Goal: Information Seeking & Learning: Learn about a topic

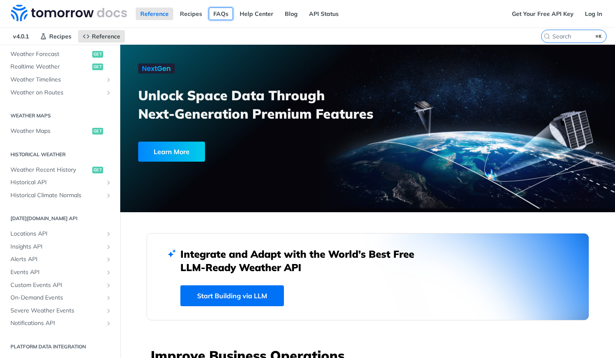
click at [218, 15] on link "FAQs" at bounding box center [221, 14] width 24 height 13
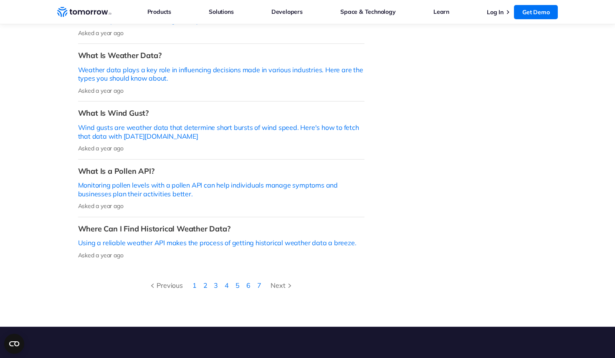
scroll to position [279, 0]
click at [205, 281] on link "2" at bounding box center [205, 285] width 4 height 8
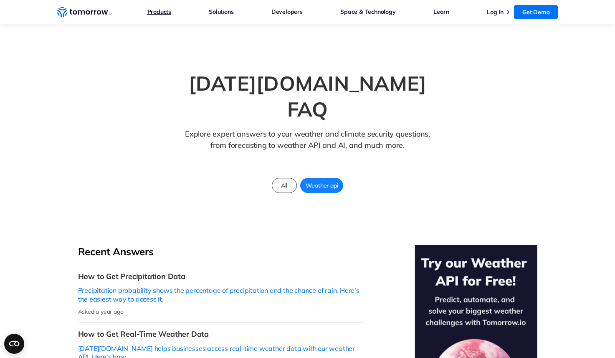
click at [166, 12] on link "Products" at bounding box center [159, 11] width 24 height 11
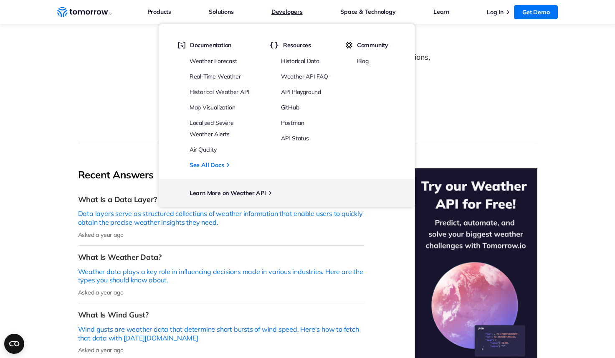
click at [296, 6] on link "Developers" at bounding box center [286, 11] width 31 height 11
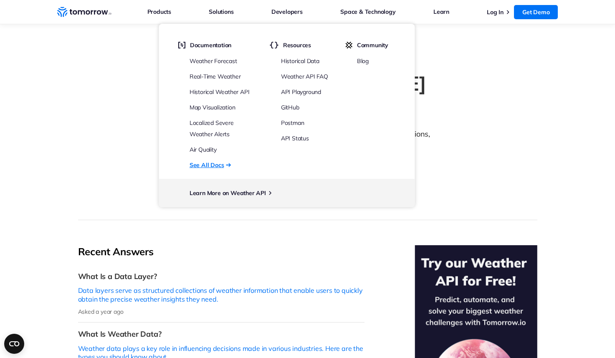
click at [213, 165] on link "See All Docs" at bounding box center [207, 164] width 35 height 11
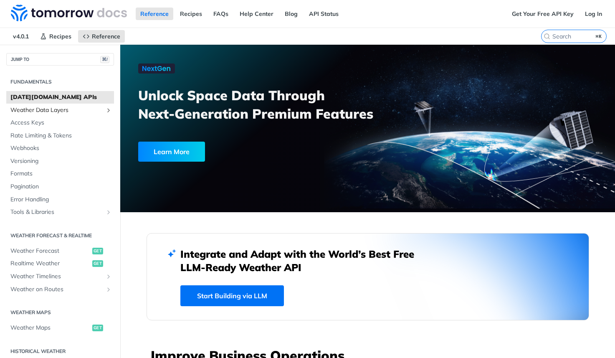
click at [108, 108] on icon "Show subpages for Weather Data Layers" at bounding box center [108, 110] width 7 height 7
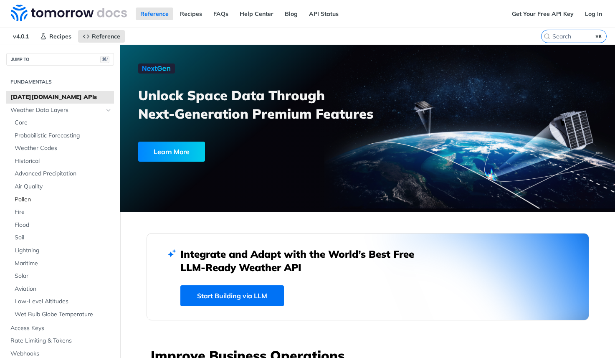
click at [26, 201] on span "Pollen" at bounding box center [63, 199] width 97 height 8
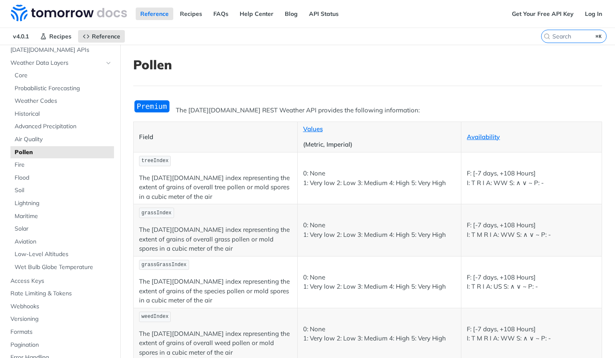
scroll to position [48, 0]
click at [20, 164] on span "Fire" at bounding box center [63, 164] width 97 height 8
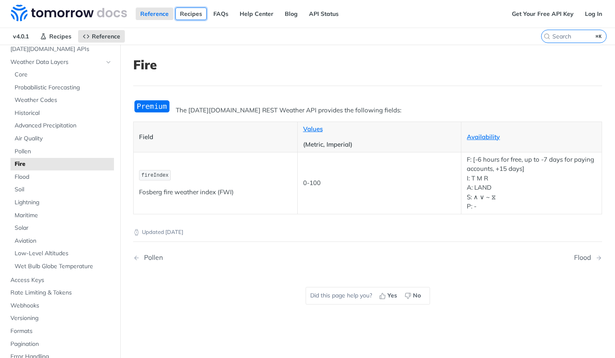
click at [190, 10] on link "Recipes" at bounding box center [190, 14] width 31 height 13
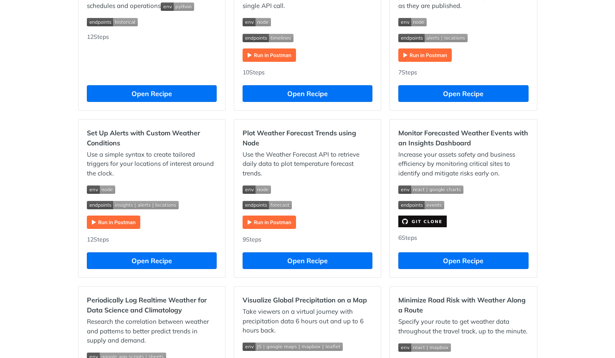
scroll to position [371, 0]
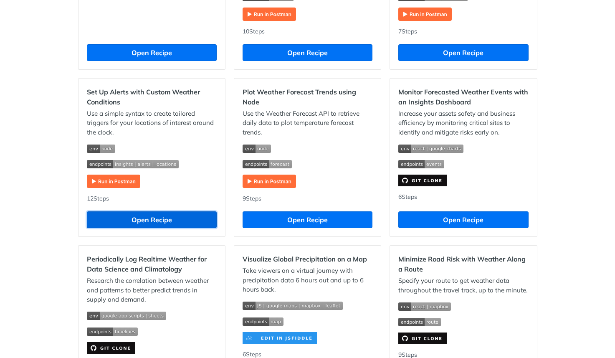
click at [146, 223] on button "Open Recipe" at bounding box center [152, 219] width 130 height 17
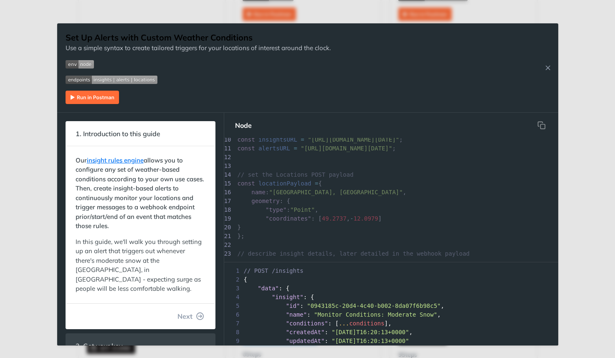
scroll to position [110, 0]
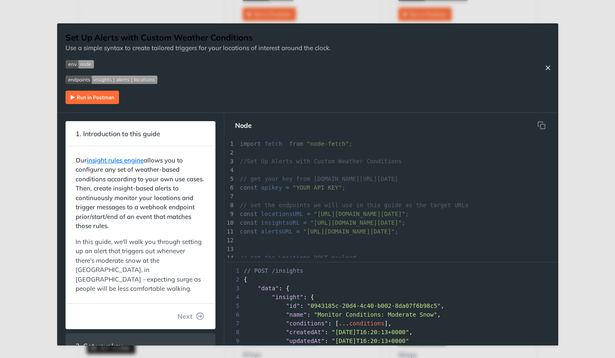
click at [548, 65] on icon "Close Recipe" at bounding box center [548, 68] width 8 height 8
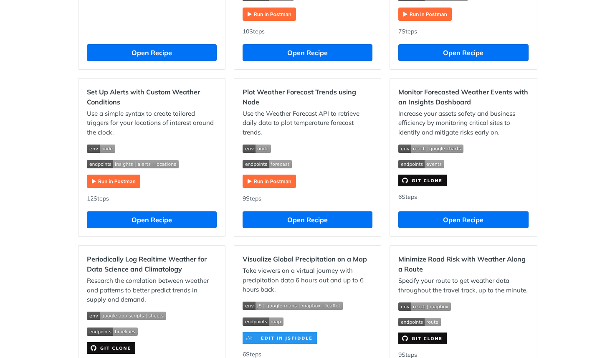
click at [582, 64] on div "Recipes [Logistics] - Optimize operations to meet SLAs with historical weather …" at bounding box center [307, 203] width 615 height 1061
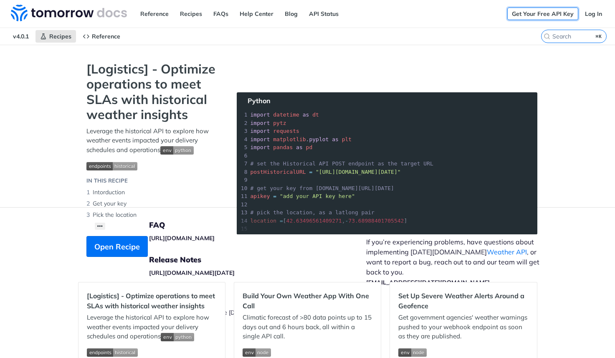
click at [542, 13] on link "Get Your Free API Key" at bounding box center [542, 14] width 71 height 13
click at [548, 10] on link "Get Your Free API Key" at bounding box center [542, 14] width 71 height 13
click at [332, 10] on link "API Status" at bounding box center [323, 14] width 39 height 13
click at [224, 11] on link "FAQs" at bounding box center [221, 14] width 24 height 13
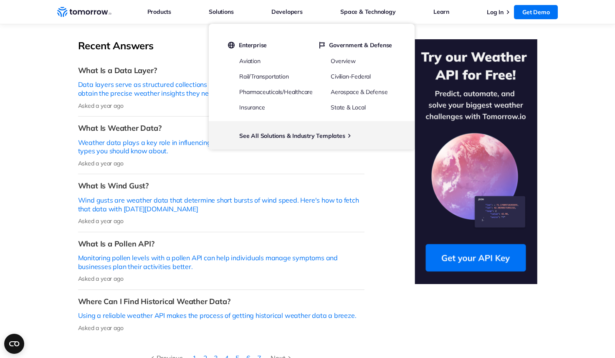
scroll to position [291, 0]
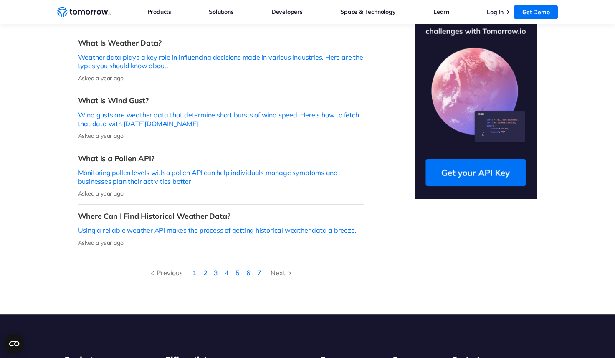
click at [284, 267] on div "Next" at bounding box center [282, 272] width 23 height 11
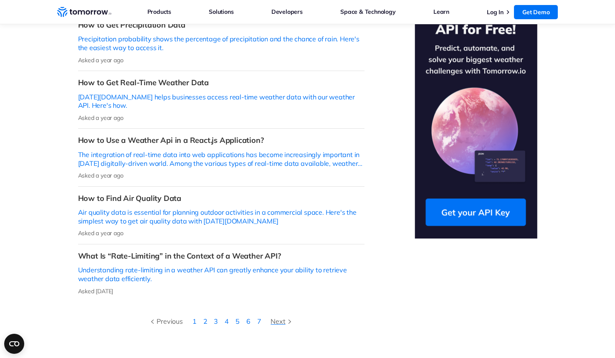
scroll to position [252, 0]
click at [168, 135] on h3 "How to Use a Weather Api in a React.js Application?" at bounding box center [221, 140] width 286 height 10
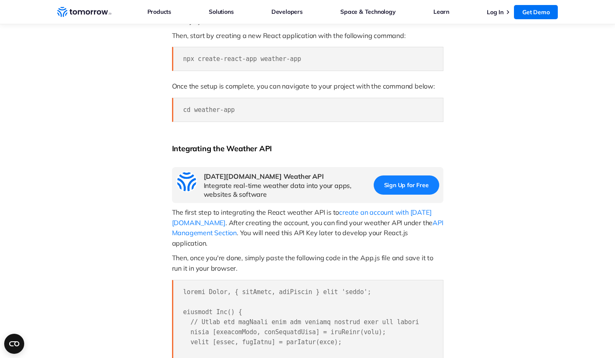
scroll to position [589, 0]
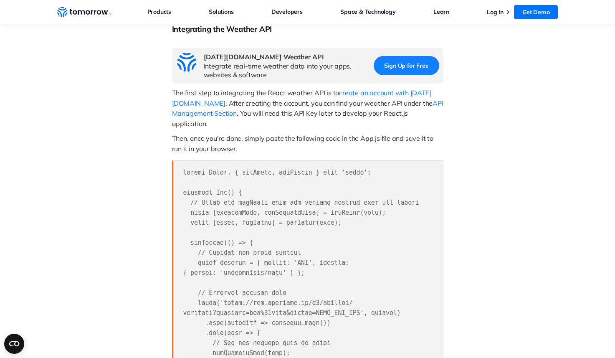
click at [116, 108] on div at bounding box center [96, 356] width 136 height 1758
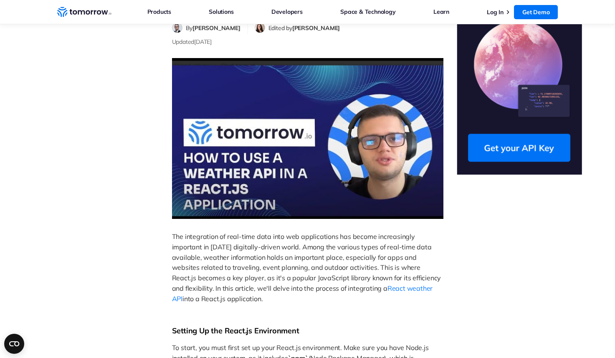
scroll to position [0, 0]
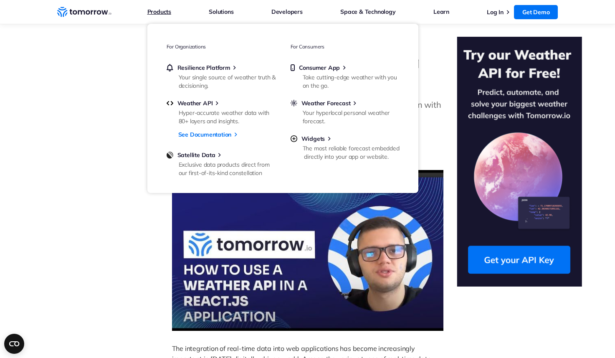
click at [169, 9] on link "Products" at bounding box center [159, 11] width 24 height 11
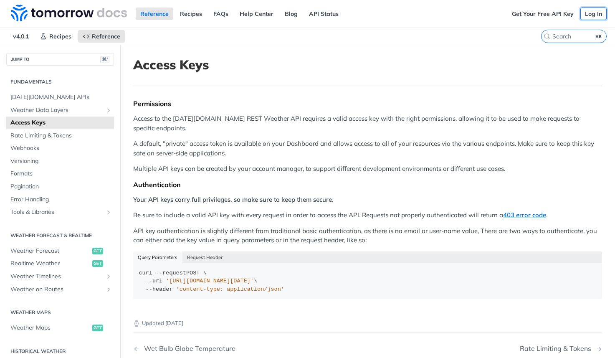
click at [592, 15] on link "Log In" at bounding box center [593, 14] width 26 height 13
